Goal: Information Seeking & Learning: Learn about a topic

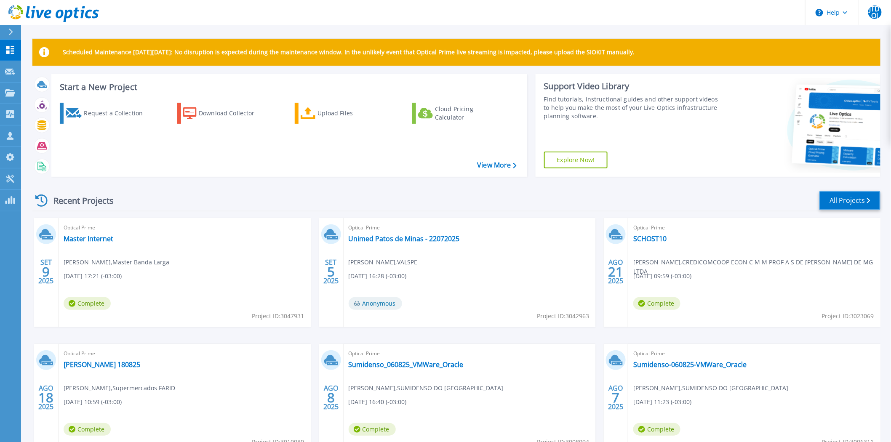
click at [870, 196] on link "All Projects" at bounding box center [850, 200] width 61 height 19
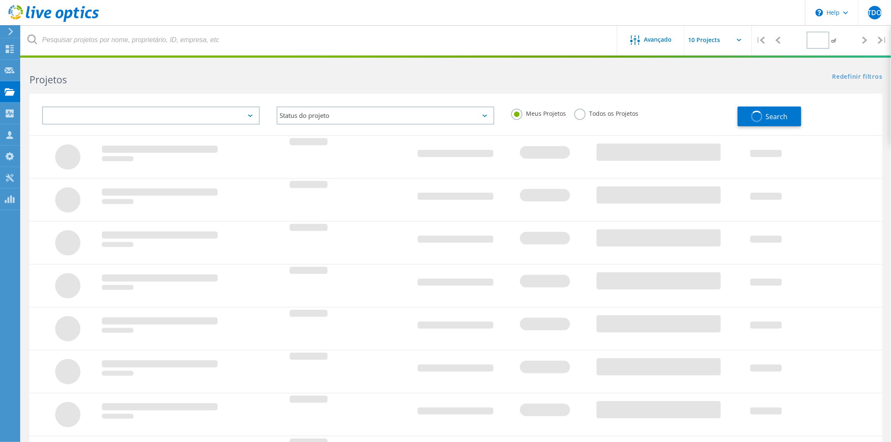
type input "1"
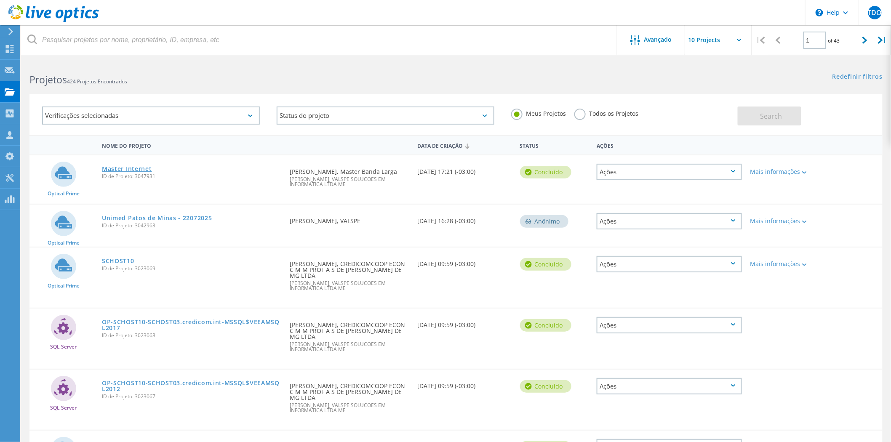
click at [146, 166] on link "Master Internet" at bounding box center [127, 169] width 50 height 6
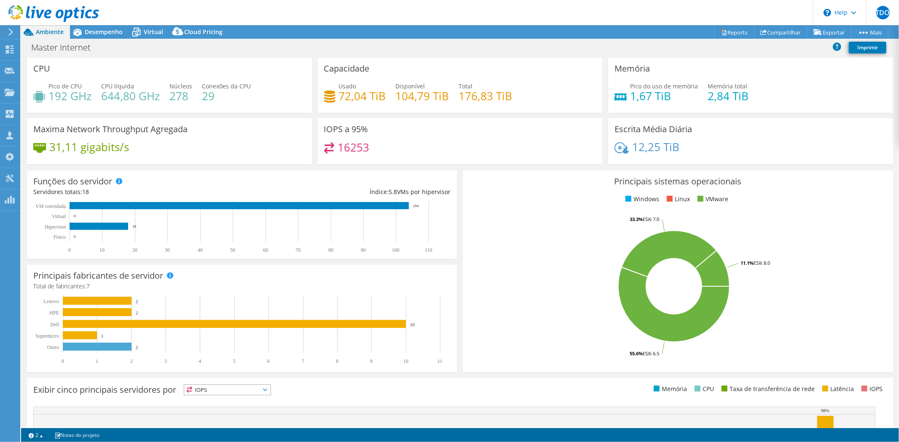
select select "USD"
click at [102, 29] on span "Desempenho" at bounding box center [104, 32] width 38 height 8
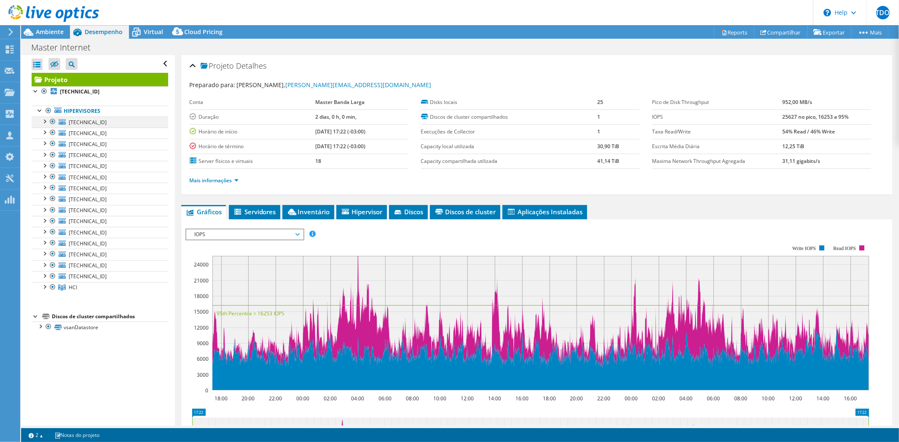
click at [45, 120] on div at bounding box center [44, 121] width 8 height 8
click at [41, 289] on div at bounding box center [44, 286] width 8 height 8
drag, startPoint x: 47, startPoint y: 32, endPoint x: 374, endPoint y: 96, distance: 333.6
click at [48, 32] on span "Ambiente" at bounding box center [50, 32] width 28 height 8
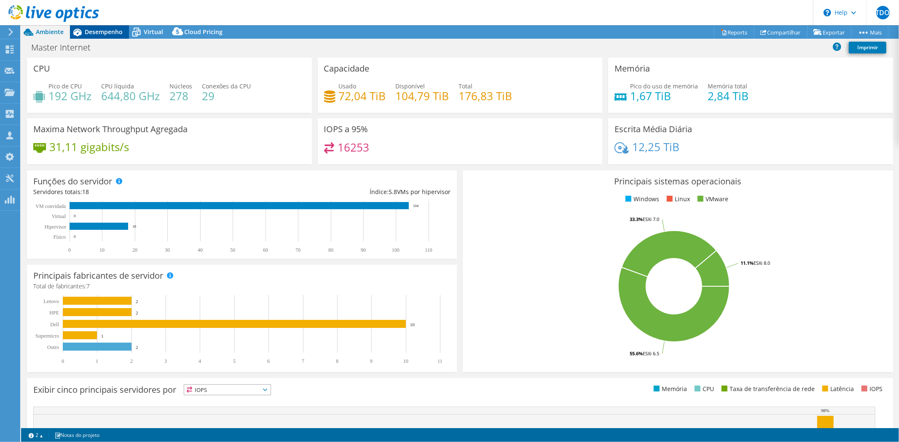
click at [99, 32] on span "Desempenho" at bounding box center [104, 32] width 38 height 8
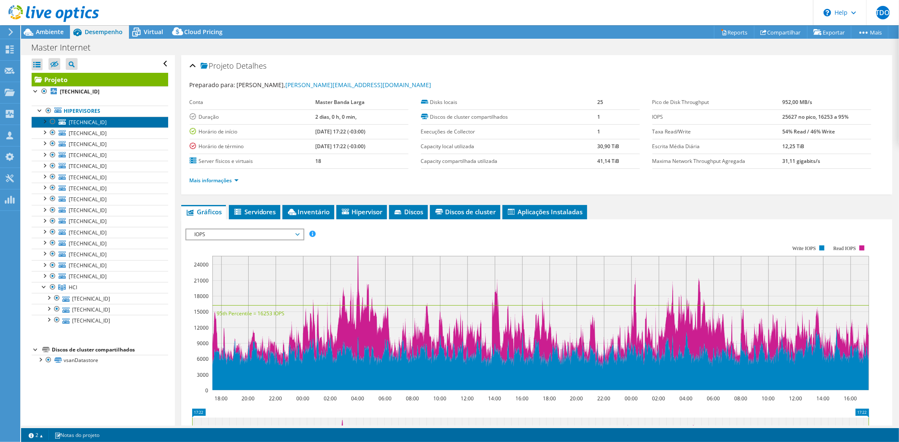
click at [86, 125] on span "[TECHNICAL_ID]" at bounding box center [88, 122] width 38 height 7
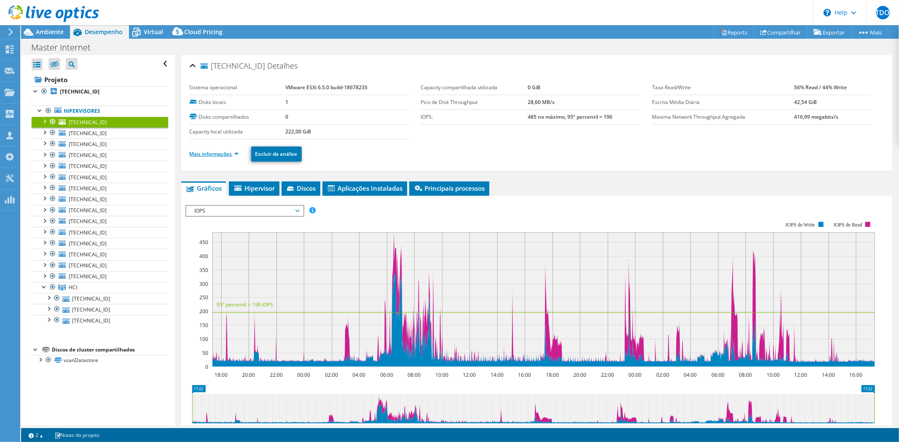
click at [213, 154] on link "Mais informações" at bounding box center [214, 153] width 49 height 7
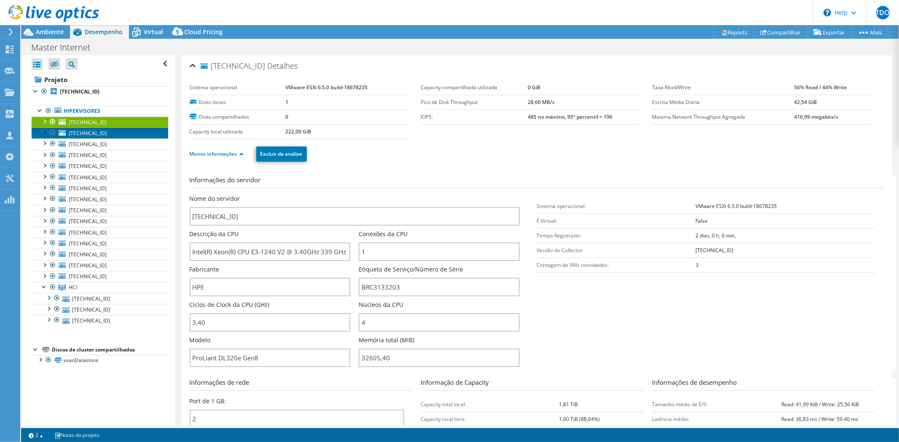
click at [88, 134] on span "[TECHNICAL_ID]" at bounding box center [88, 133] width 38 height 7
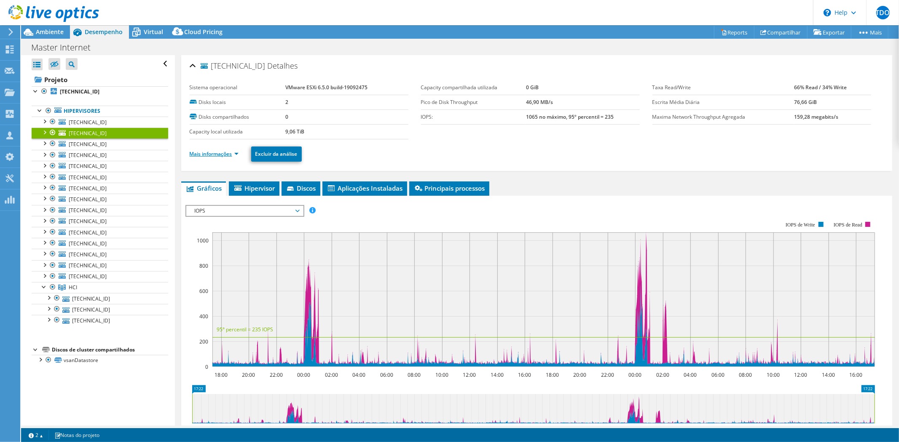
click at [220, 155] on link "Mais informações" at bounding box center [214, 153] width 49 height 7
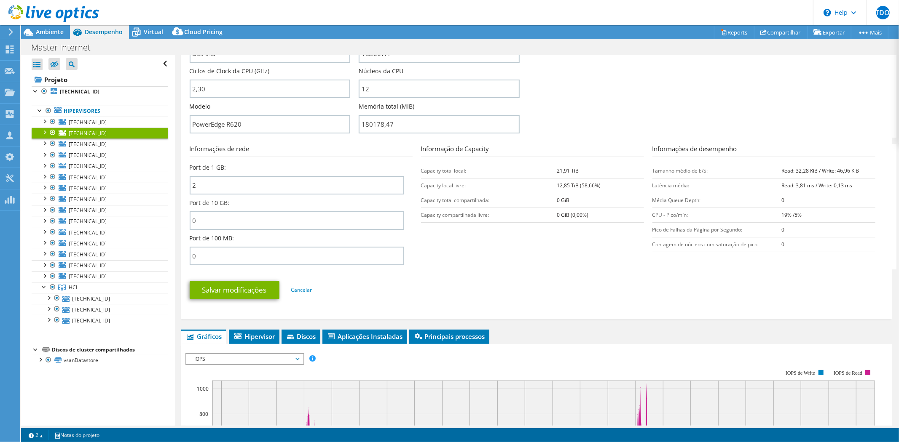
scroll to position [140, 0]
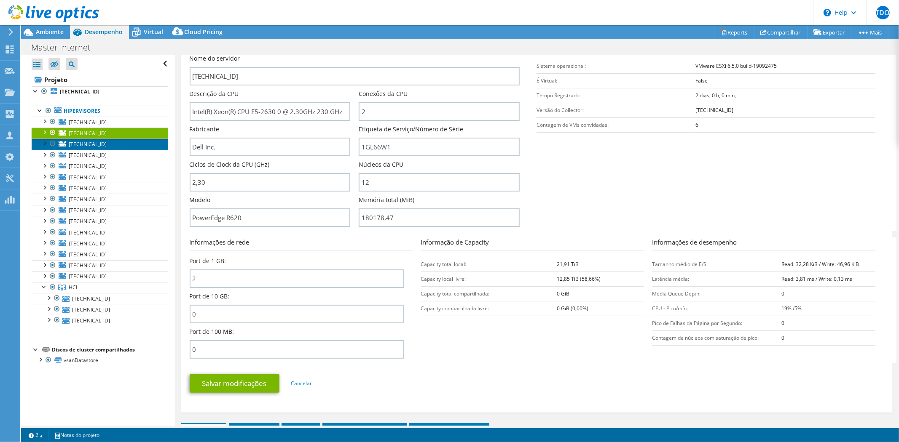
click at [85, 145] on span "[TECHNICAL_ID]" at bounding box center [88, 144] width 38 height 7
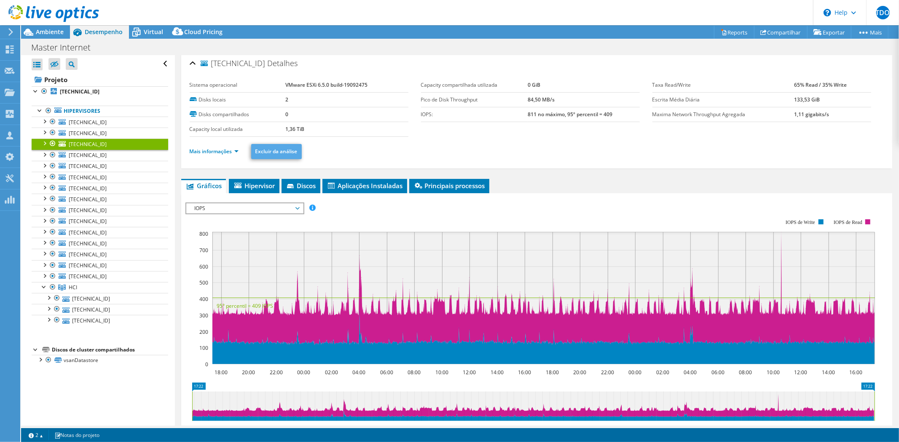
scroll to position [0, 0]
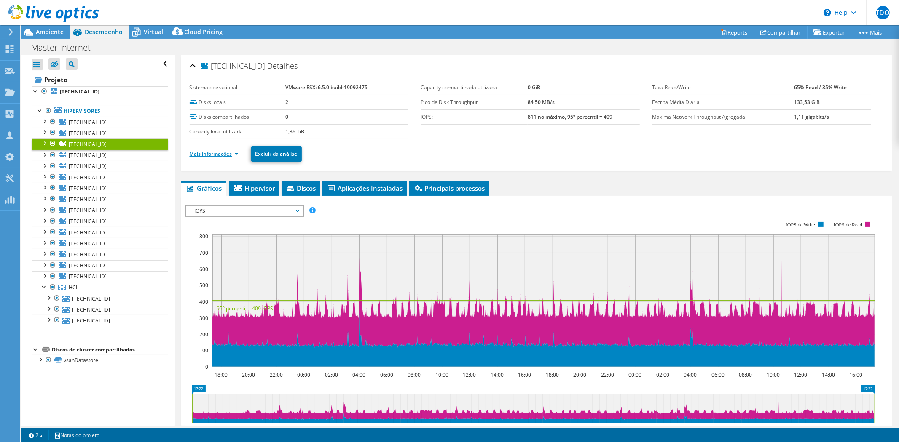
click at [224, 154] on link "Mais informações" at bounding box center [214, 153] width 49 height 7
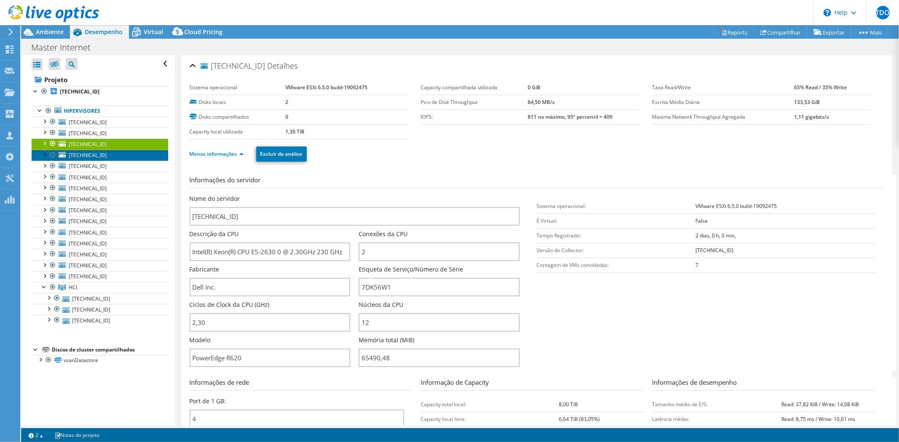
click at [85, 159] on link "[TECHNICAL_ID]" at bounding box center [100, 155] width 137 height 11
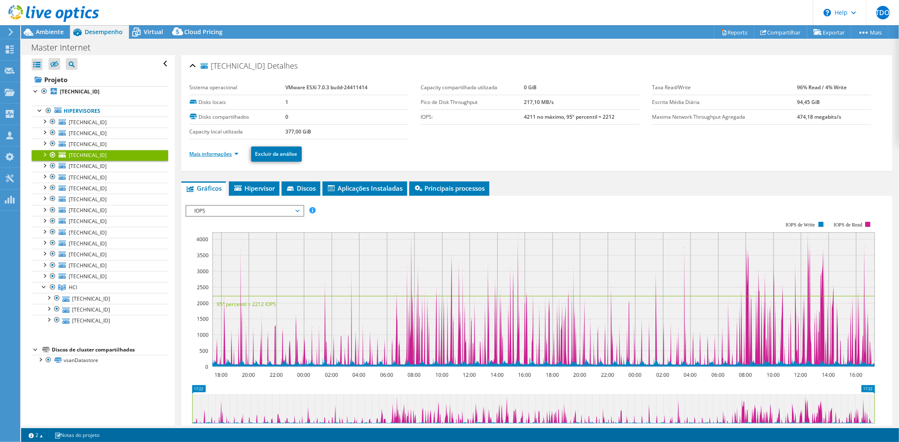
click at [223, 157] on link "Mais informações" at bounding box center [214, 153] width 49 height 7
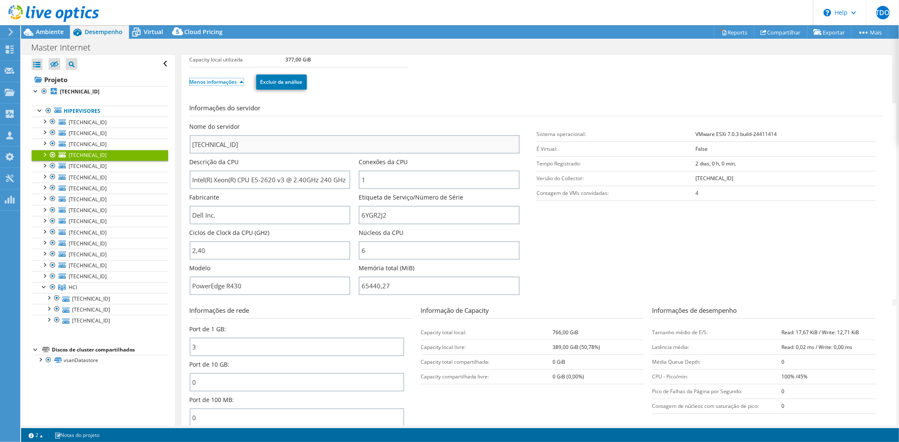
scroll to position [140, 0]
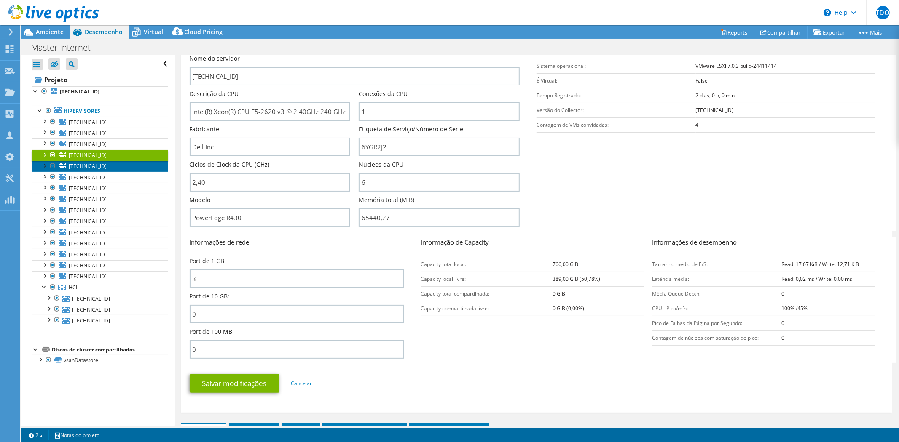
click at [106, 166] on link "[TECHNICAL_ID]" at bounding box center [100, 166] width 137 height 11
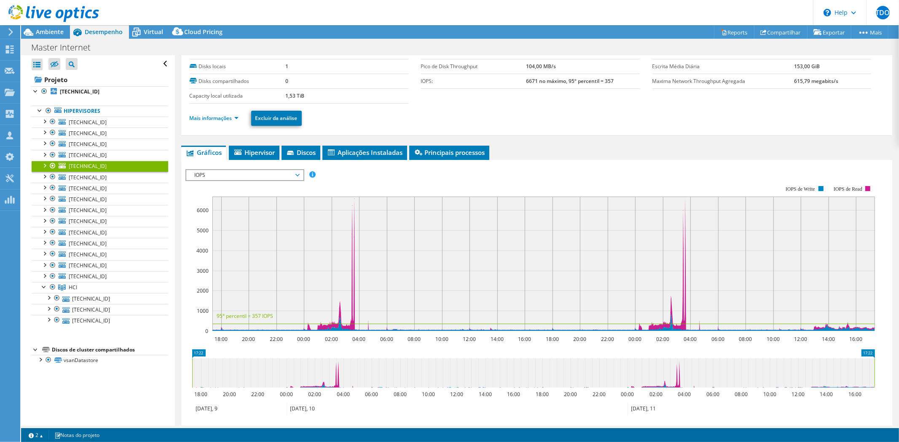
scroll to position [0, 0]
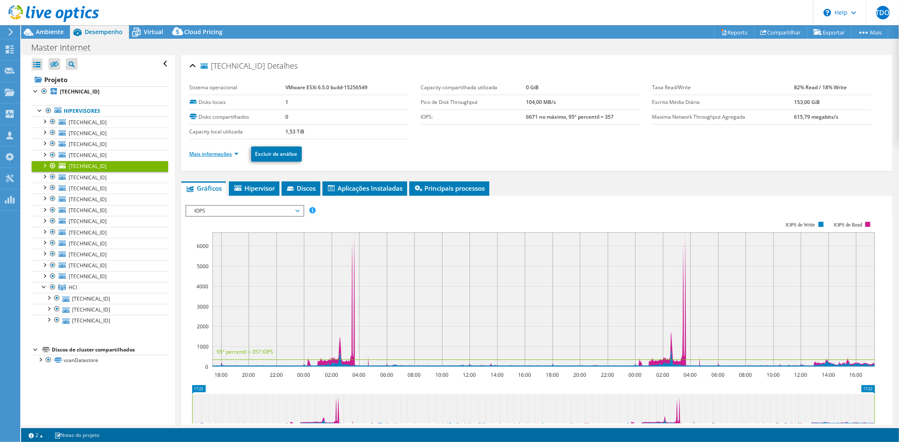
click at [223, 153] on link "Mais informações" at bounding box center [214, 153] width 49 height 7
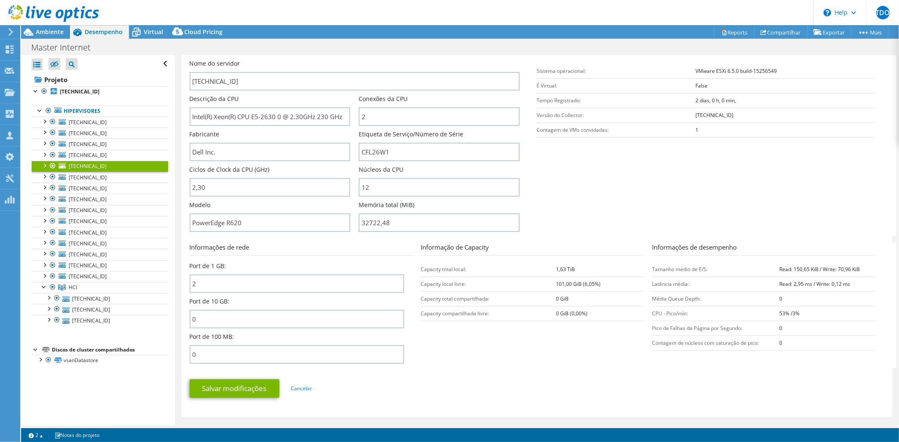
scroll to position [140, 0]
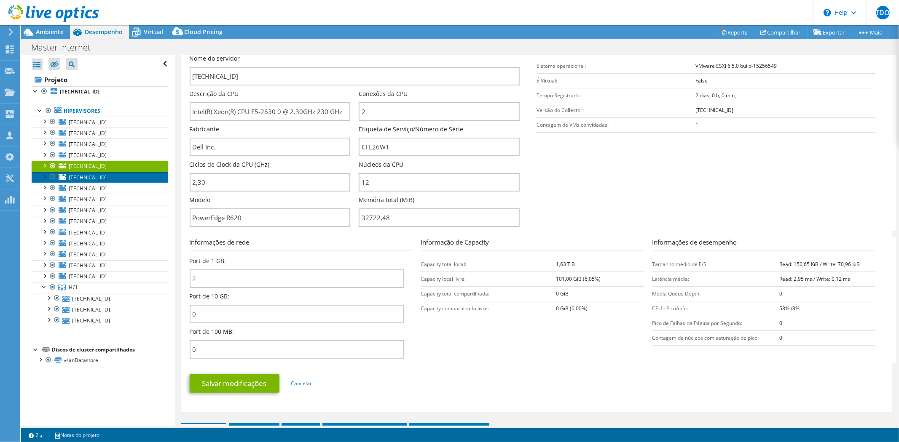
click at [104, 177] on span "[TECHNICAL_ID]" at bounding box center [88, 177] width 38 height 7
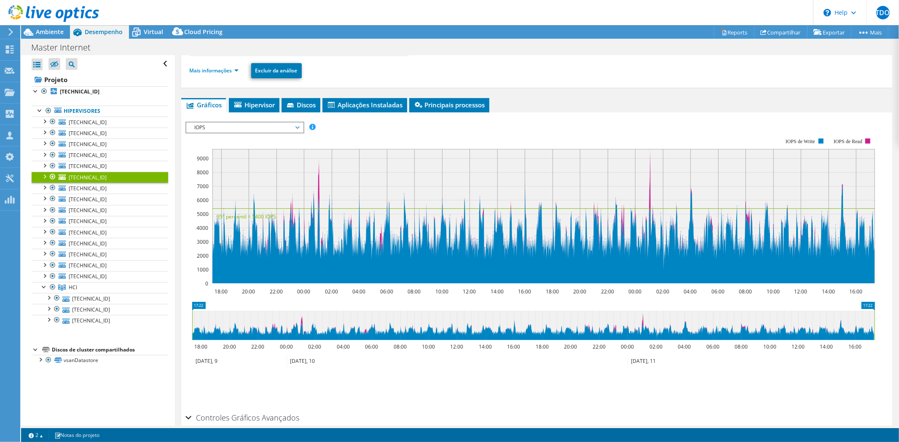
scroll to position [30, 0]
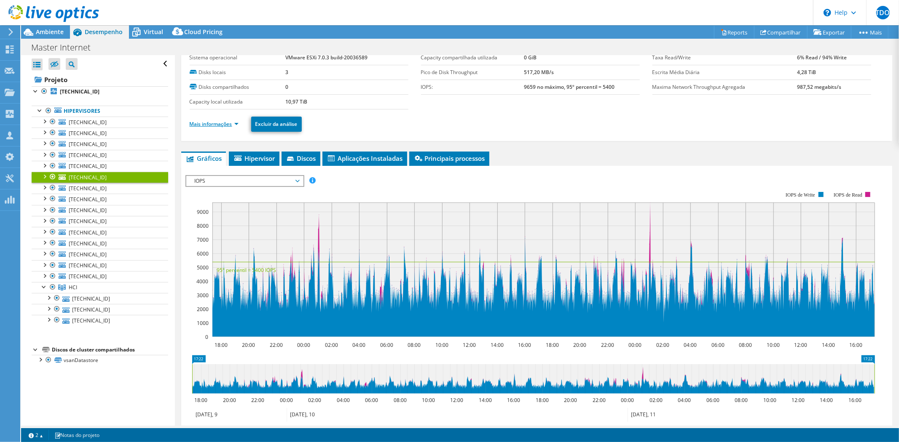
click at [214, 123] on link "Mais informações" at bounding box center [214, 123] width 49 height 7
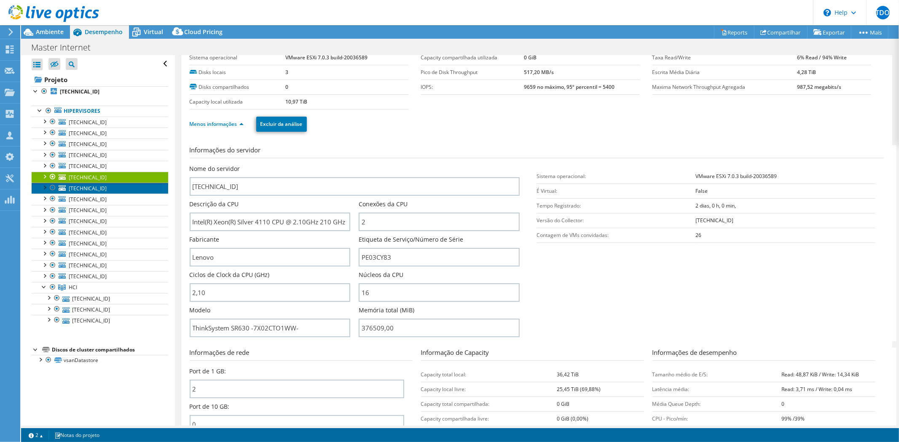
click at [136, 188] on link "[TECHNICAL_ID]" at bounding box center [100, 188] width 137 height 11
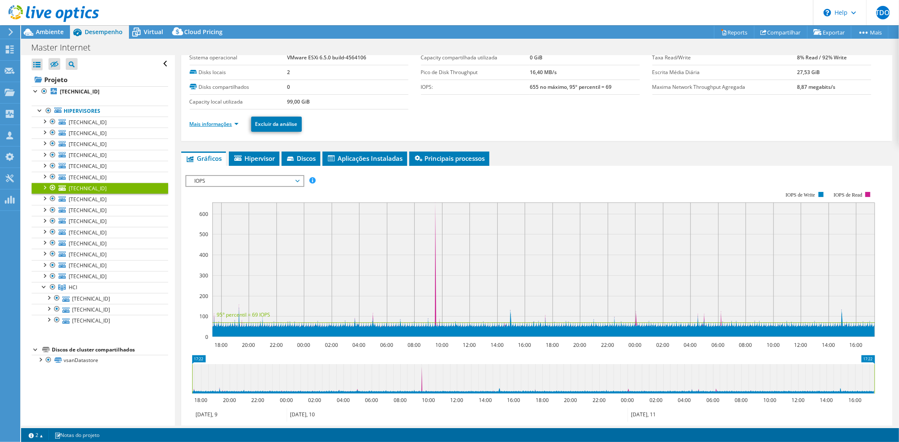
click at [226, 127] on link "Mais informações" at bounding box center [214, 123] width 49 height 7
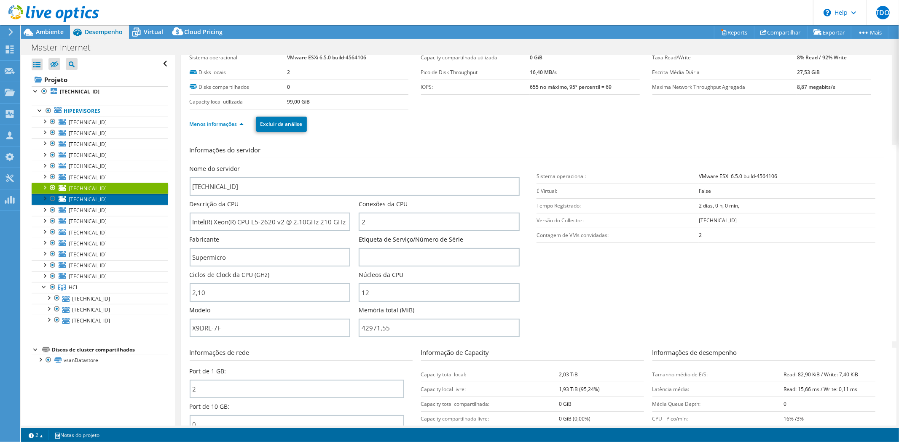
click at [99, 199] on span "[TECHNICAL_ID]" at bounding box center [88, 199] width 38 height 7
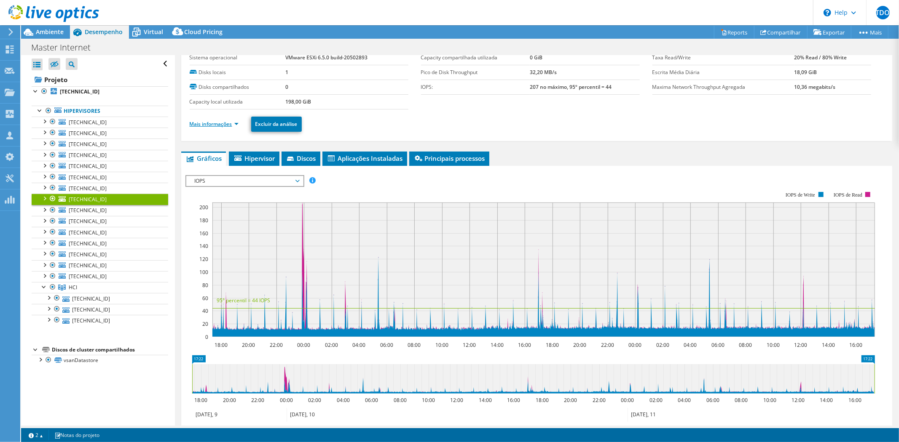
click at [226, 124] on link "Mais informações" at bounding box center [214, 123] width 49 height 7
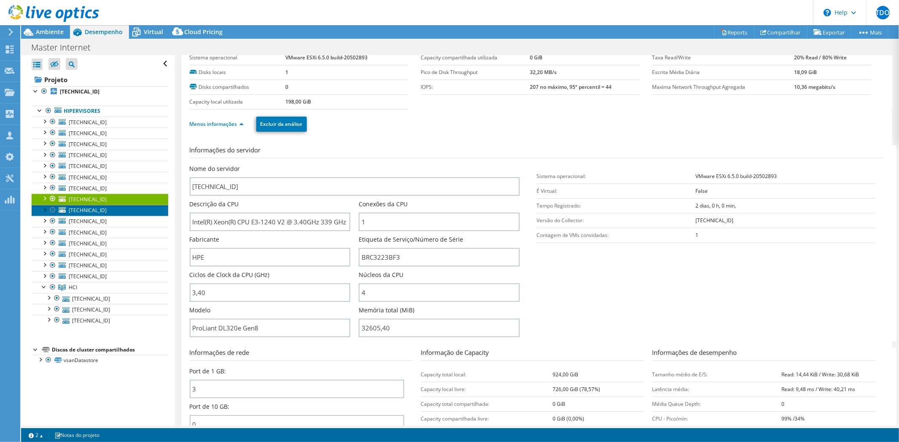
click at [92, 209] on span "[TECHNICAL_ID]" at bounding box center [88, 210] width 38 height 7
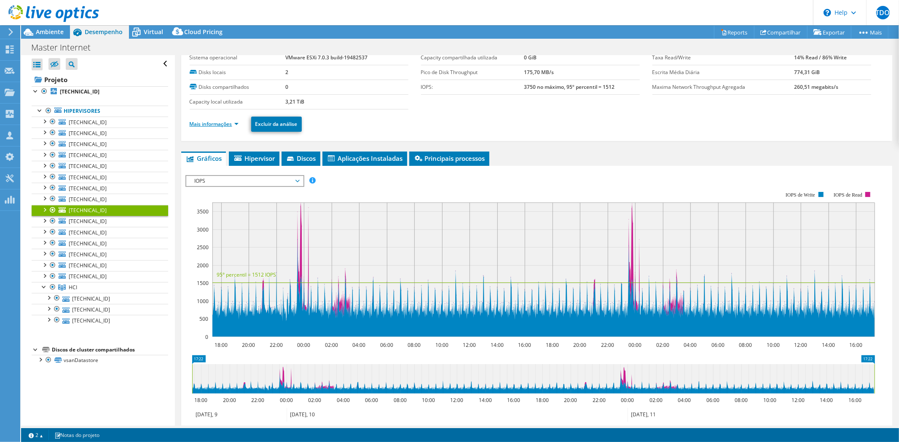
click at [226, 125] on link "Mais informações" at bounding box center [214, 123] width 49 height 7
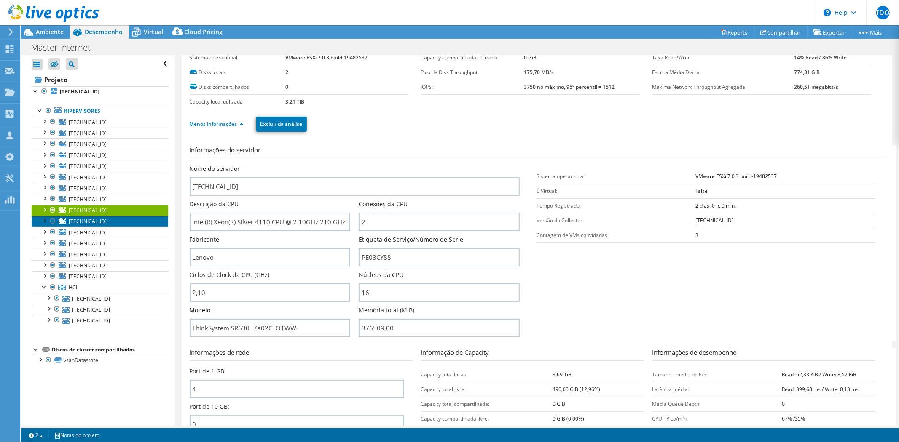
click at [88, 222] on span "[TECHNICAL_ID]" at bounding box center [88, 221] width 38 height 7
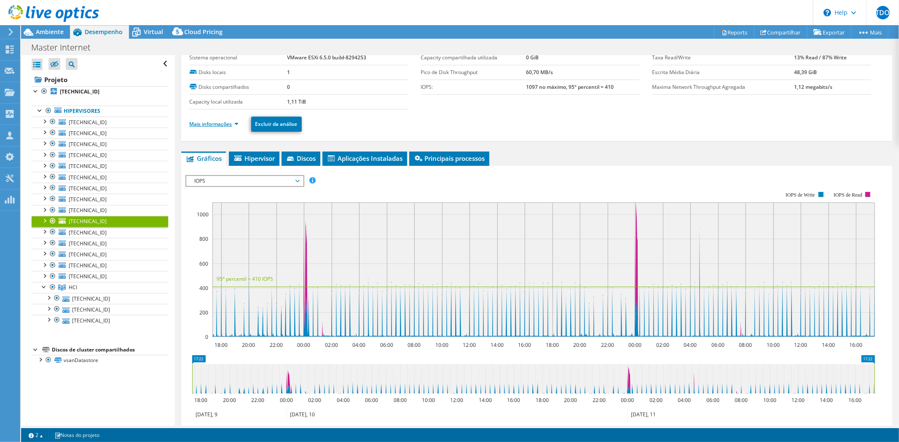
click at [221, 126] on link "Mais informações" at bounding box center [214, 123] width 49 height 7
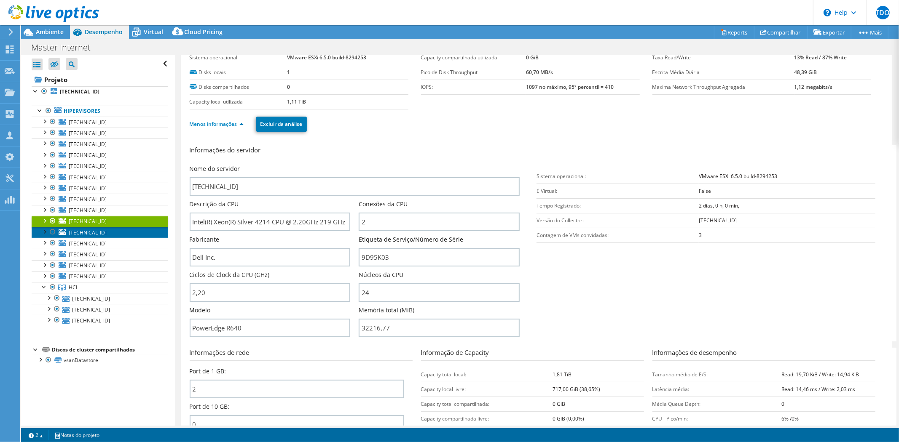
click at [96, 233] on span "[TECHNICAL_ID]" at bounding box center [88, 232] width 38 height 7
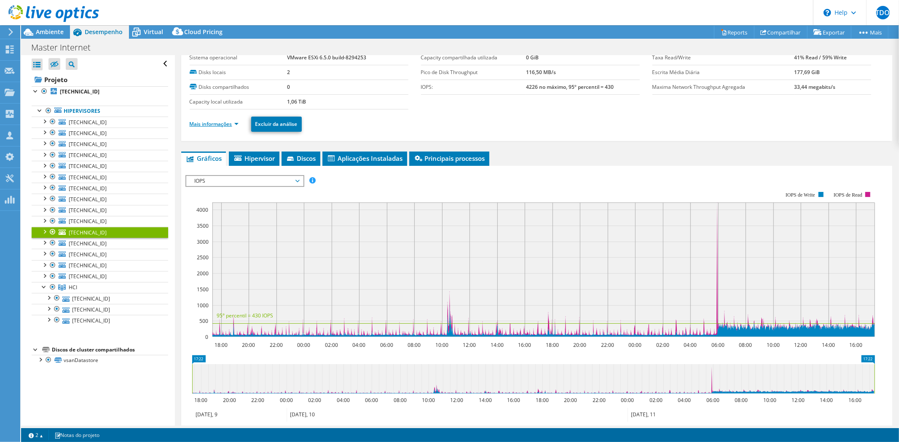
click at [230, 124] on link "Mais informações" at bounding box center [214, 123] width 49 height 7
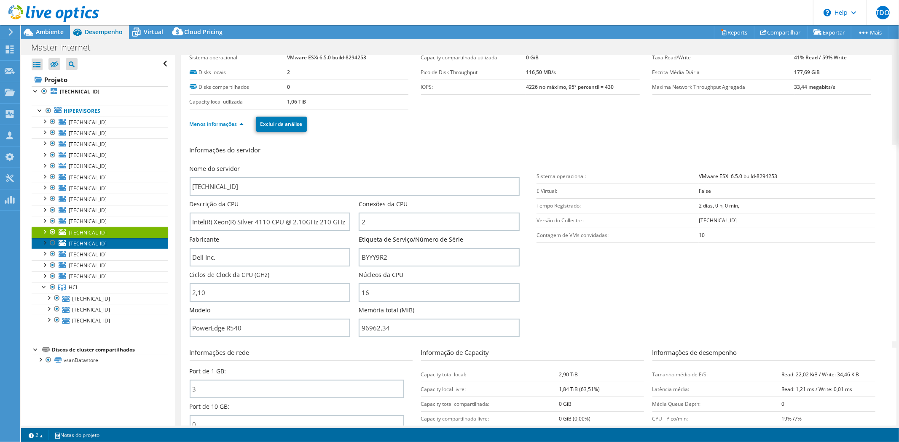
click at [95, 242] on span "[TECHNICAL_ID]" at bounding box center [88, 243] width 38 height 7
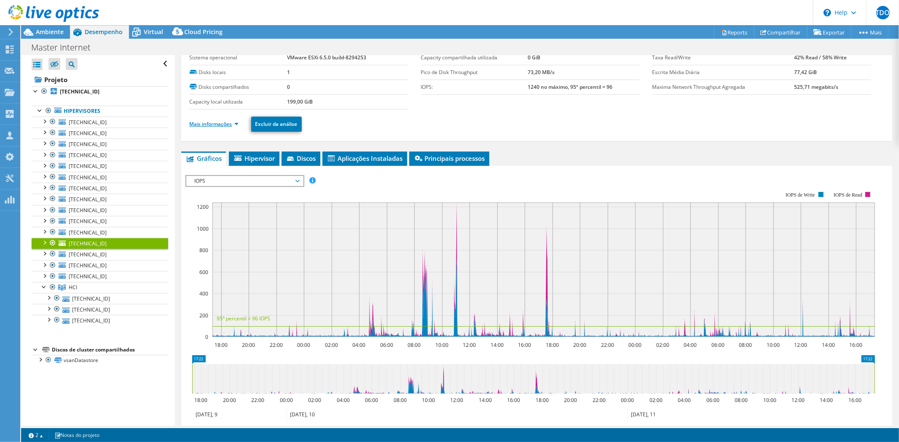
click at [226, 123] on link "Mais informações" at bounding box center [214, 123] width 49 height 7
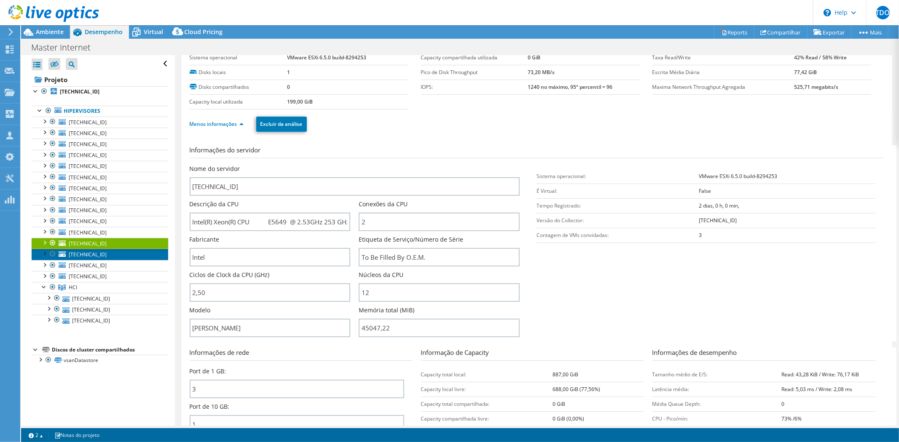
click at [110, 255] on link "[TECHNICAL_ID]" at bounding box center [100, 254] width 137 height 11
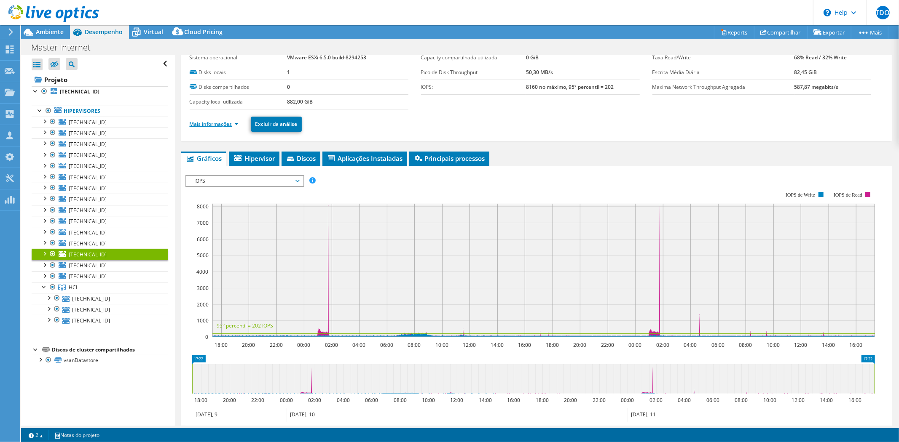
click at [204, 121] on link "Mais informações" at bounding box center [214, 123] width 49 height 7
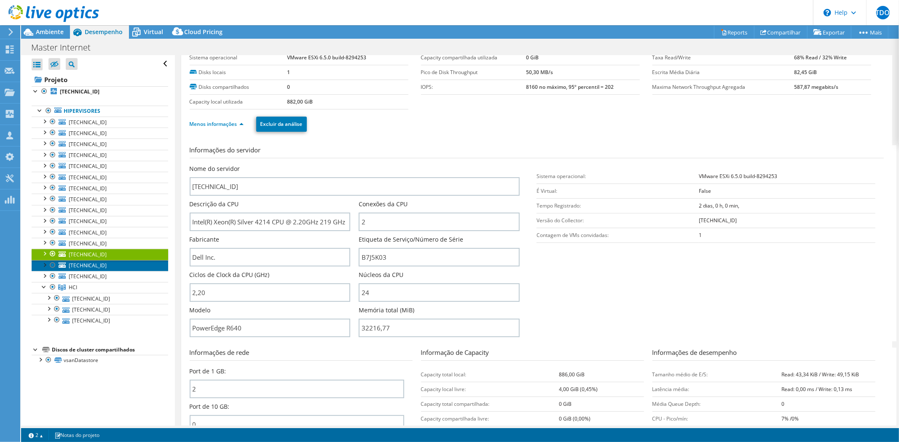
click at [74, 265] on span "[TECHNICAL_ID]" at bounding box center [88, 265] width 38 height 7
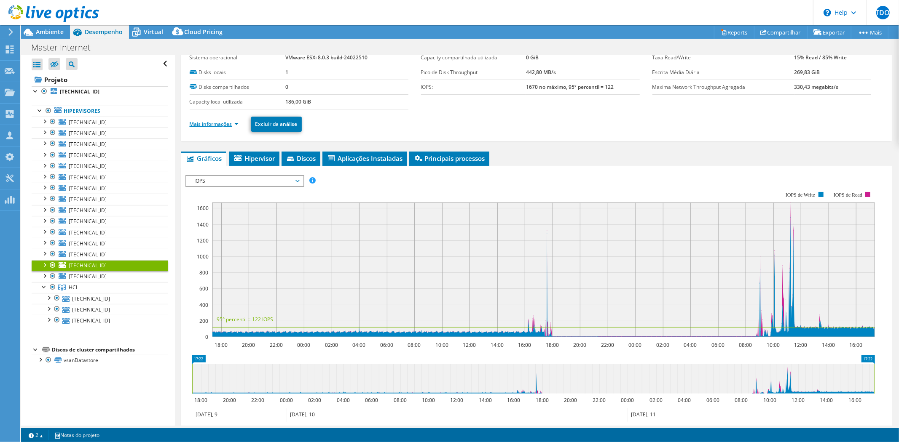
click at [224, 121] on link "Mais informações" at bounding box center [214, 123] width 49 height 7
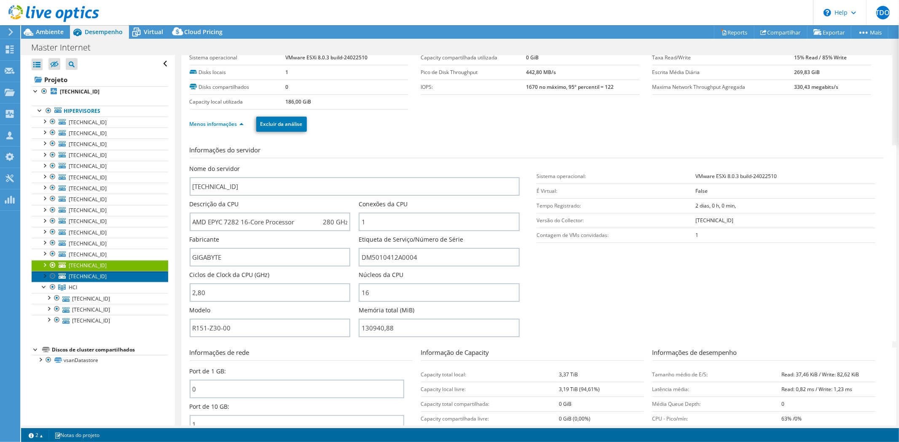
click at [102, 278] on link "[TECHNICAL_ID]" at bounding box center [100, 276] width 137 height 11
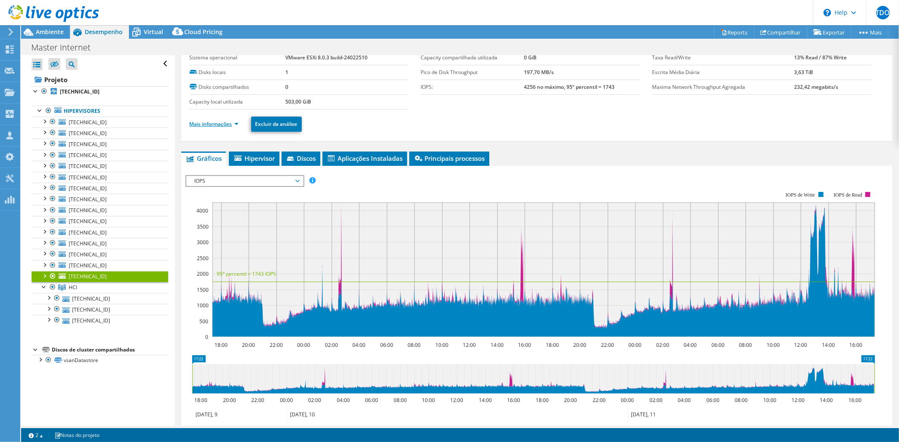
click at [222, 121] on link "Mais informações" at bounding box center [214, 123] width 49 height 7
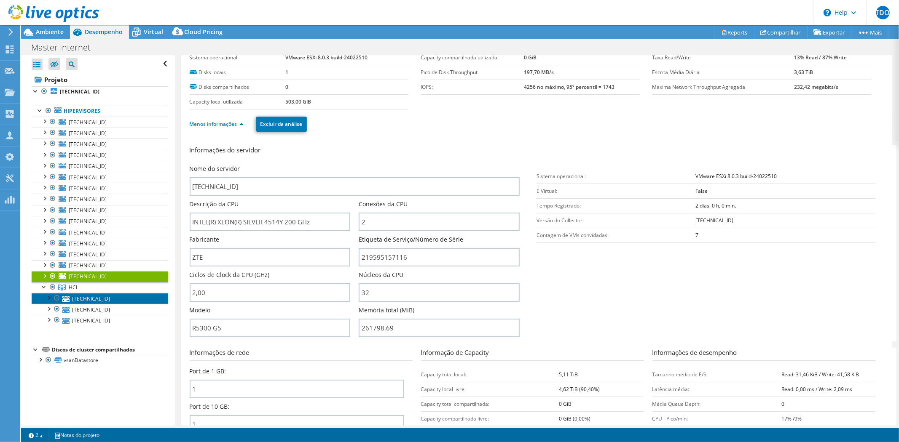
click at [98, 300] on link "[TECHNICAL_ID]" at bounding box center [100, 298] width 137 height 11
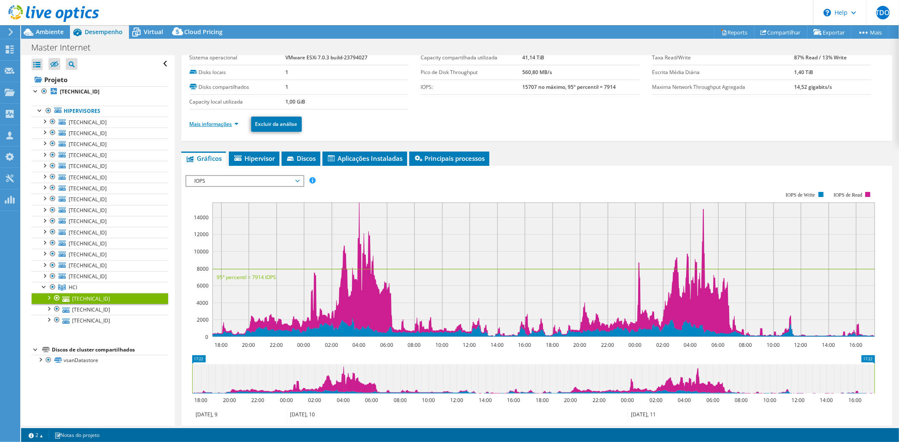
click at [229, 123] on link "Mais informações" at bounding box center [214, 123] width 49 height 7
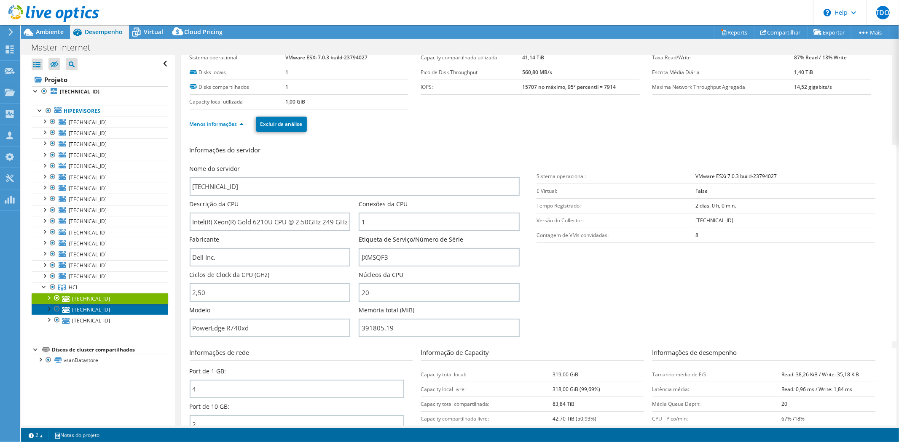
click at [104, 311] on link "[TECHNICAL_ID]" at bounding box center [100, 309] width 137 height 11
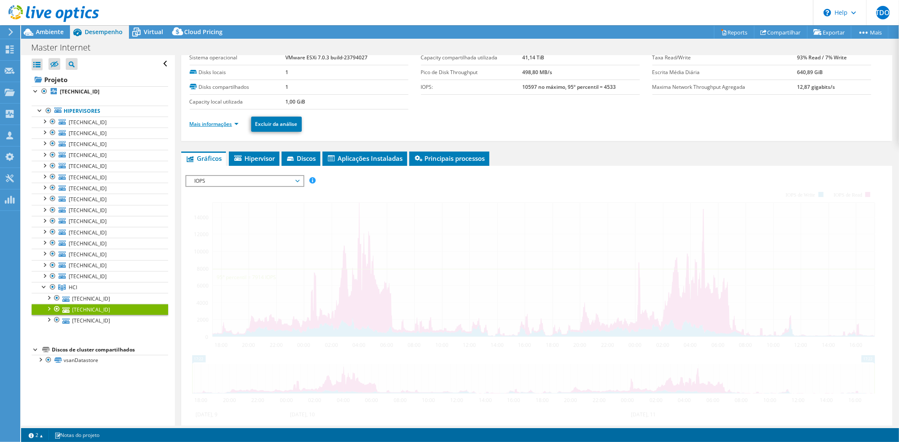
click at [224, 121] on link "Mais informações" at bounding box center [214, 123] width 49 height 7
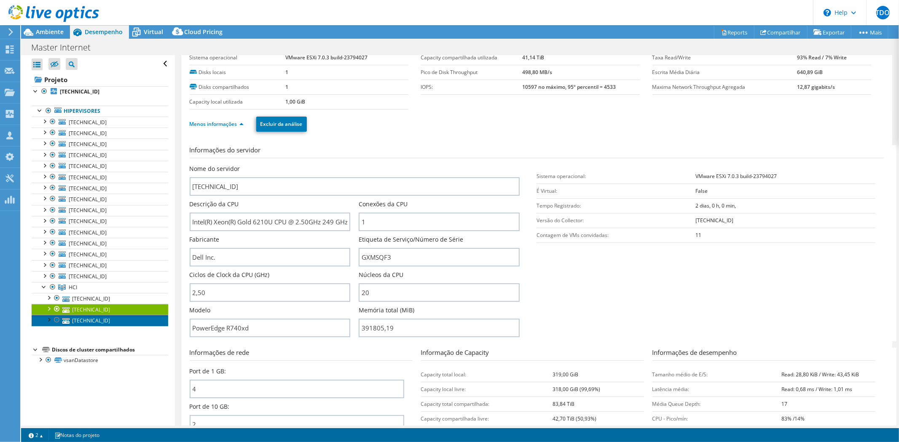
click at [104, 319] on link "[TECHNICAL_ID]" at bounding box center [100, 320] width 137 height 11
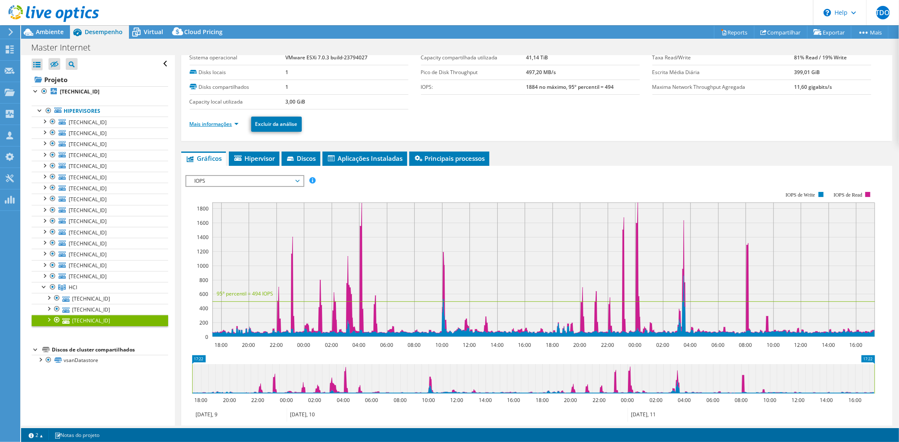
click at [206, 126] on link "Mais informações" at bounding box center [214, 123] width 49 height 7
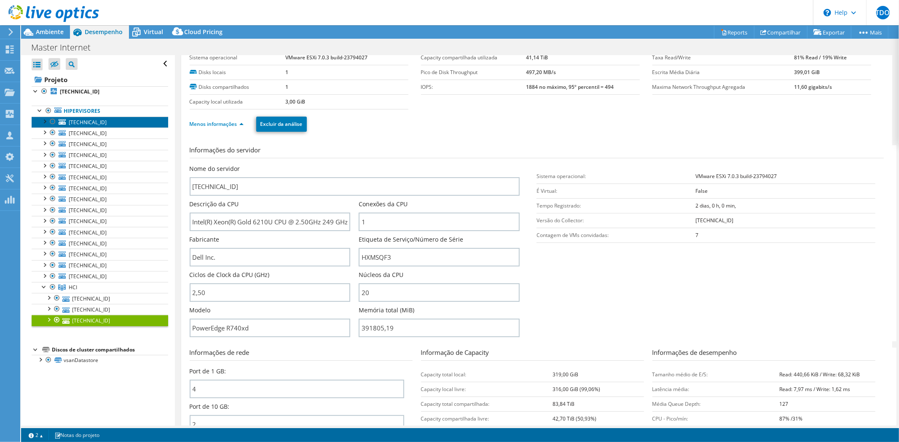
click at [91, 122] on span "[TECHNICAL_ID]" at bounding box center [88, 122] width 38 height 7
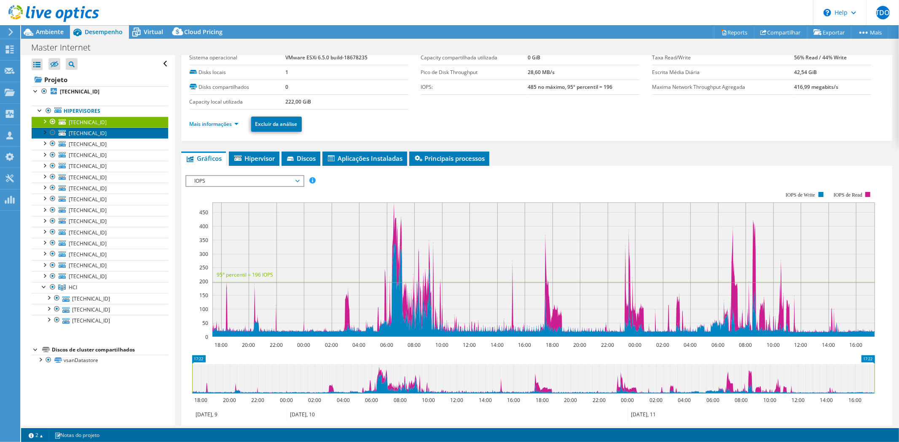
click at [91, 132] on span "[TECHNICAL_ID]" at bounding box center [88, 133] width 38 height 7
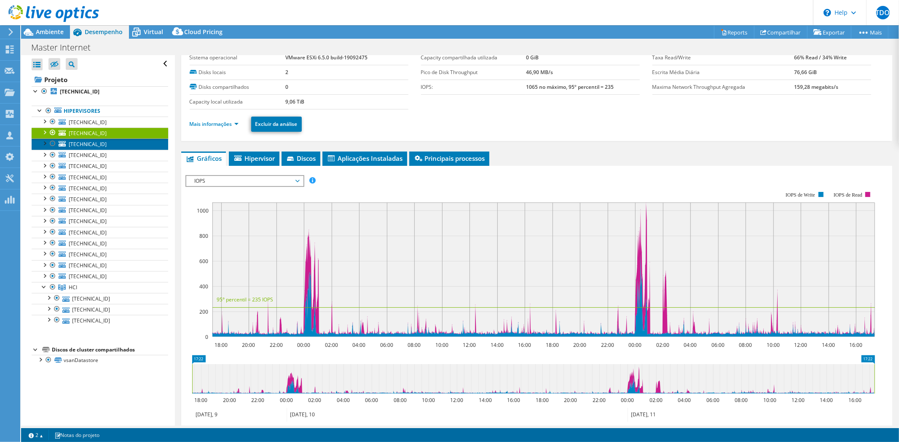
click at [88, 145] on span "[TECHNICAL_ID]" at bounding box center [88, 144] width 38 height 7
